Goal: Use online tool/utility: Utilize a website feature to perform a specific function

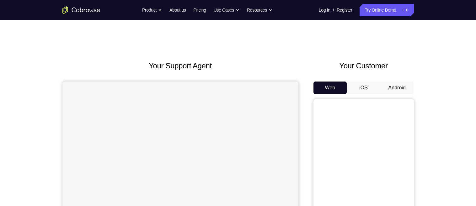
click at [407, 89] on button "Android" at bounding box center [397, 88] width 34 height 13
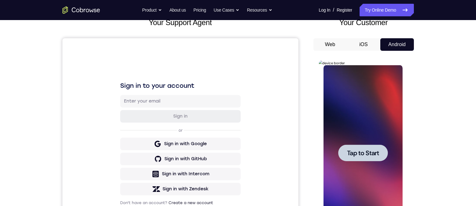
click at [358, 151] on span "Tap to Start" at bounding box center [363, 153] width 32 height 6
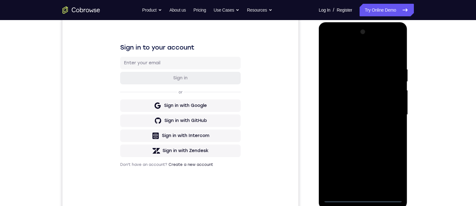
scroll to position [99, 0]
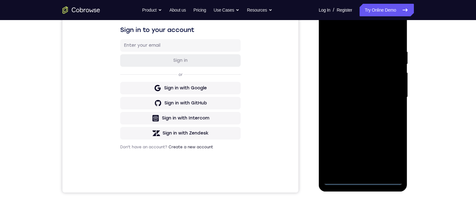
click at [374, 93] on div at bounding box center [362, 97] width 79 height 176
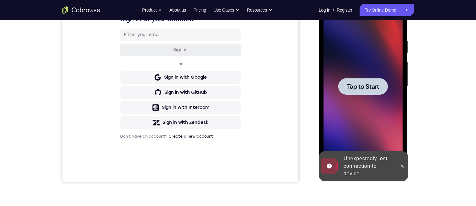
click at [367, 88] on span "Tap to Start" at bounding box center [363, 86] width 32 height 6
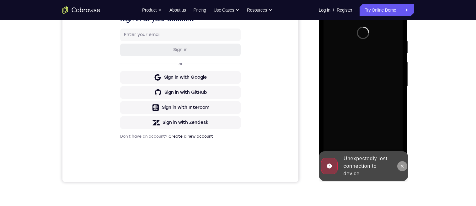
click at [404, 164] on icon at bounding box center [402, 166] width 5 height 5
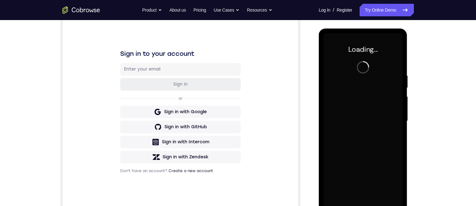
scroll to position [115, 0]
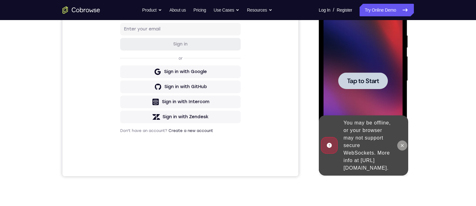
click at [404, 143] on icon at bounding box center [402, 145] width 5 height 5
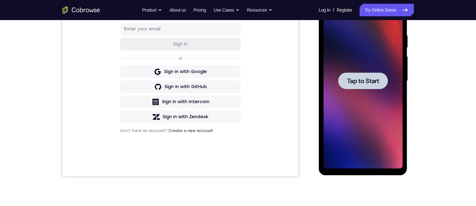
click at [452, 51] on div "Your Support Agent Your Customer Web iOS Android Next Steps We’d be happy to gi…" at bounding box center [238, 112] width 476 height 414
click at [377, 78] on span "Tap to Start" at bounding box center [363, 81] width 32 height 6
click at [374, 80] on span "Tap to Start" at bounding box center [363, 81] width 32 height 6
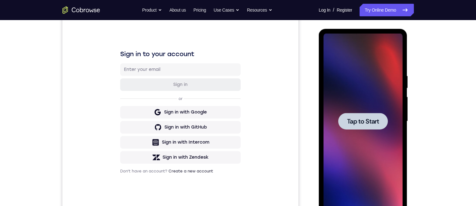
click at [366, 122] on span "Tap to Start" at bounding box center [363, 121] width 32 height 6
click at [361, 124] on span "Tap to Start" at bounding box center [363, 121] width 32 height 6
click at [387, 11] on link "Try Online Demo" at bounding box center [387, 10] width 54 height 13
